Goal: Check status: Check status

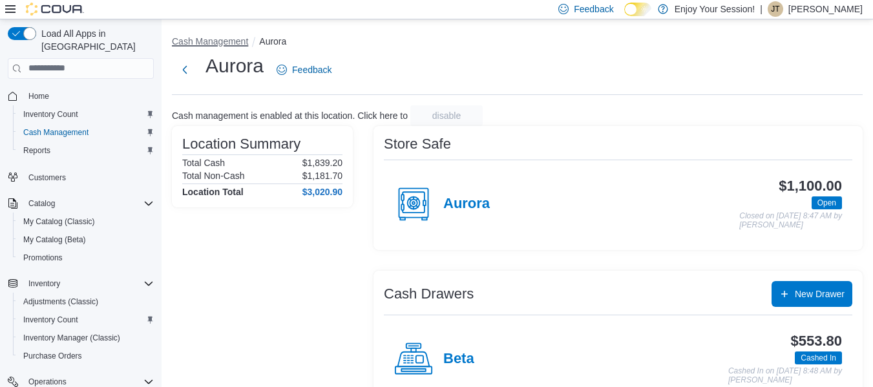
click at [219, 36] on button "Cash Management" at bounding box center [210, 41] width 76 height 10
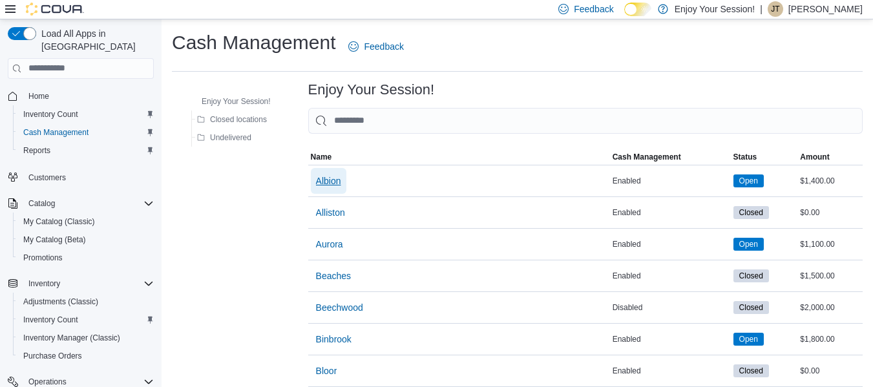
click at [328, 188] on span "Albion" at bounding box center [328, 181] width 25 height 26
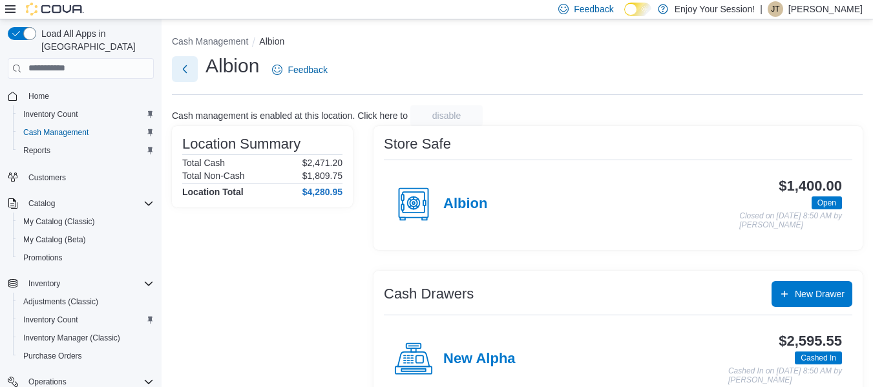
click at [184, 67] on button "Next" at bounding box center [185, 69] width 26 height 26
